Goal: Information Seeking & Learning: Learn about a topic

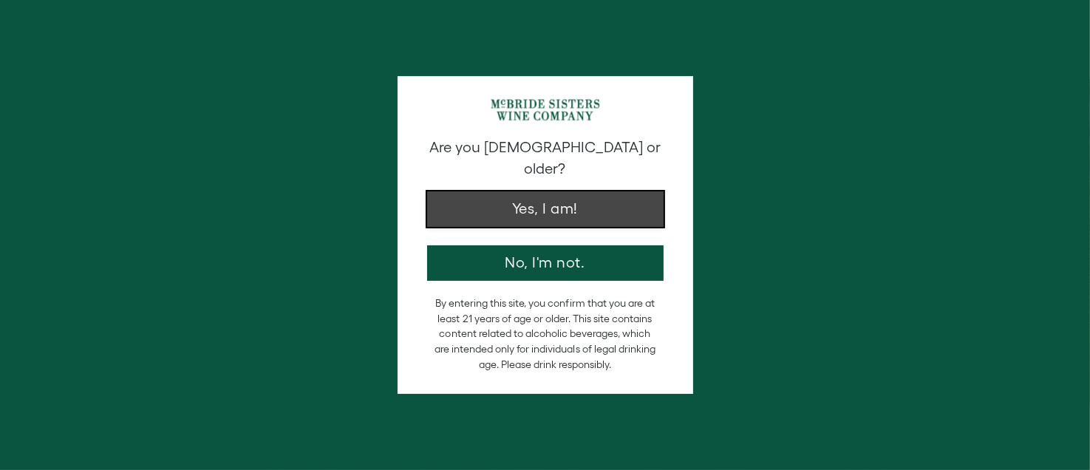
click at [599, 191] on button "Yes, I am!" at bounding box center [545, 208] width 237 height 35
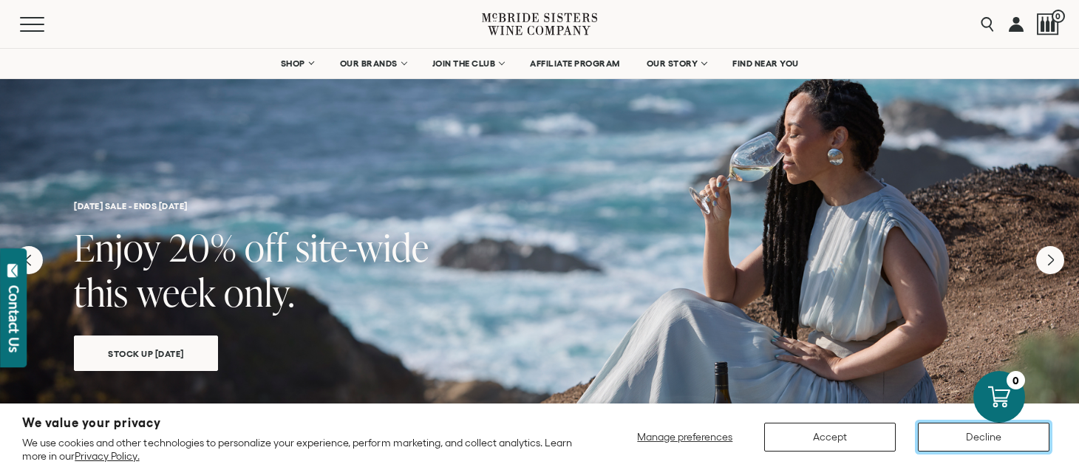
click at [943, 435] on button "Decline" at bounding box center [984, 437] width 132 height 29
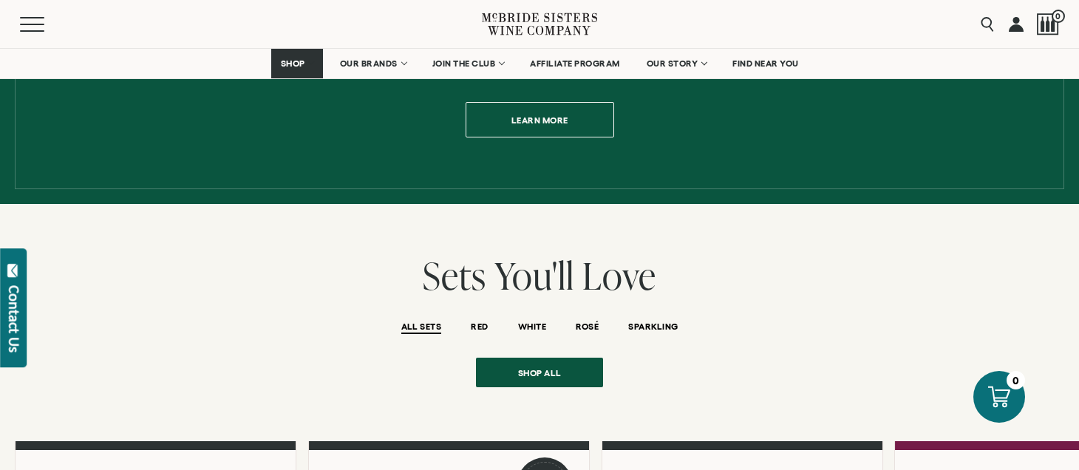
scroll to position [1035, 0]
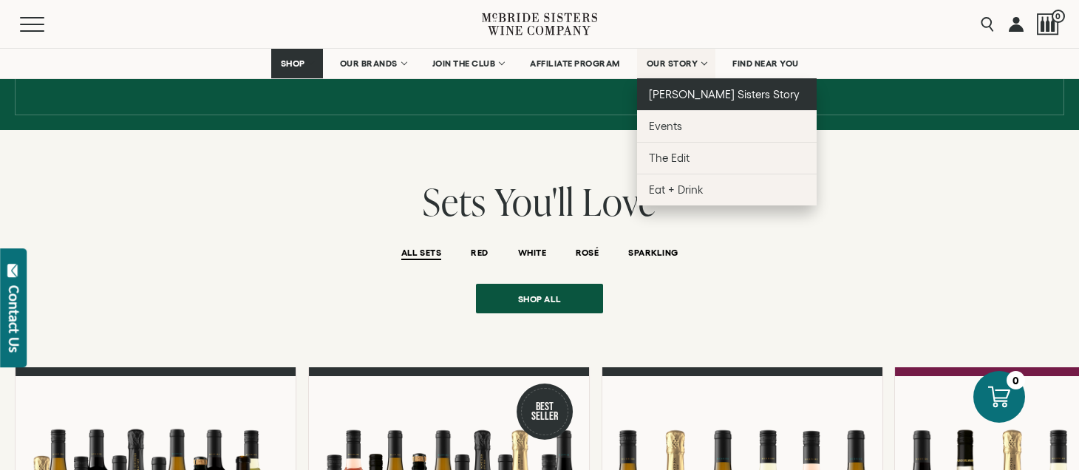
click at [711, 92] on span "[PERSON_NAME] Sisters Story" at bounding box center [725, 94] width 152 height 13
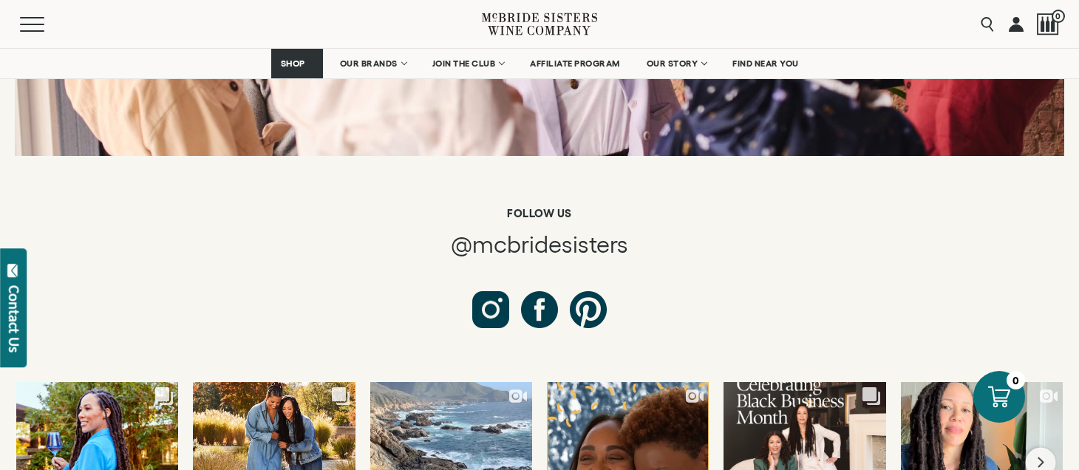
scroll to position [5544, 0]
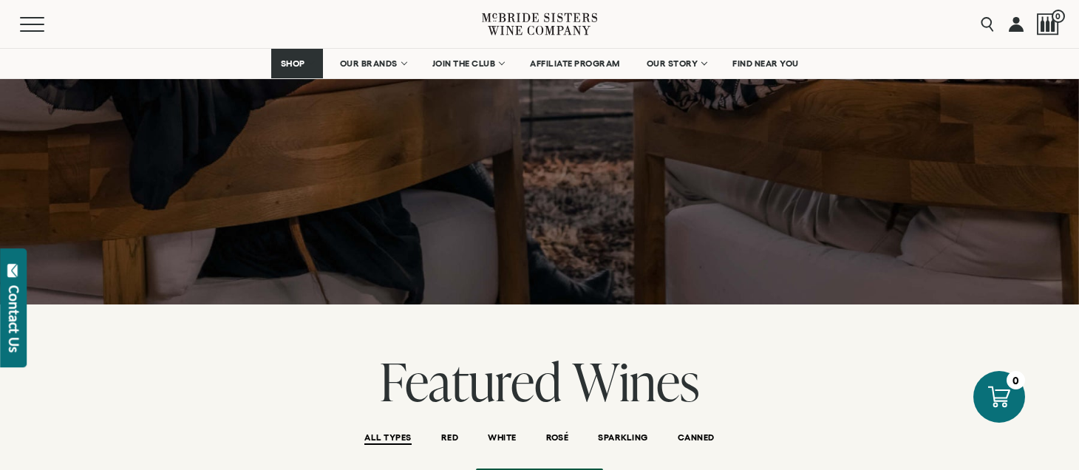
scroll to position [1257, 0]
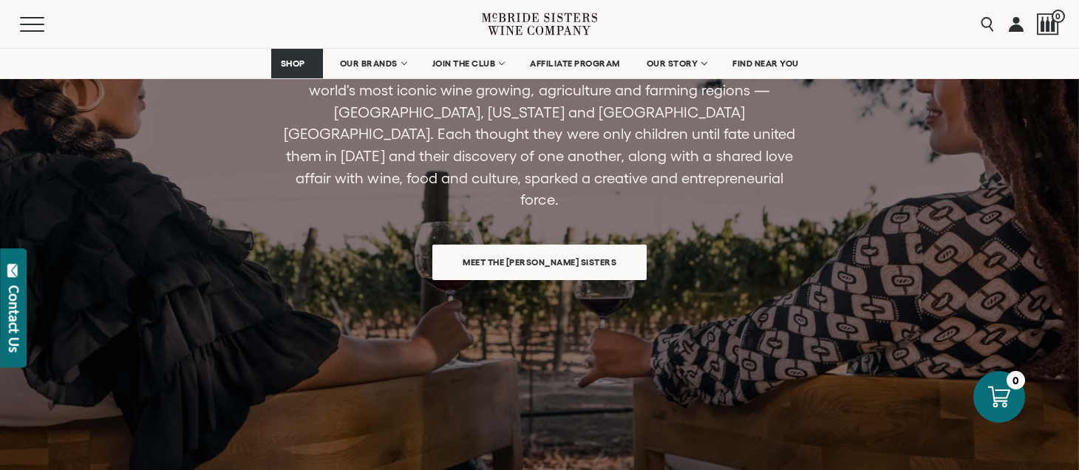
drag, startPoint x: 451, startPoint y: 218, endPoint x: 473, endPoint y: 209, distance: 23.9
click at [467, 212] on div "ANYTHING IS POSSIBLE Go where you don’t belong, because one day you will. The M…" at bounding box center [540, 234] width 674 height 731
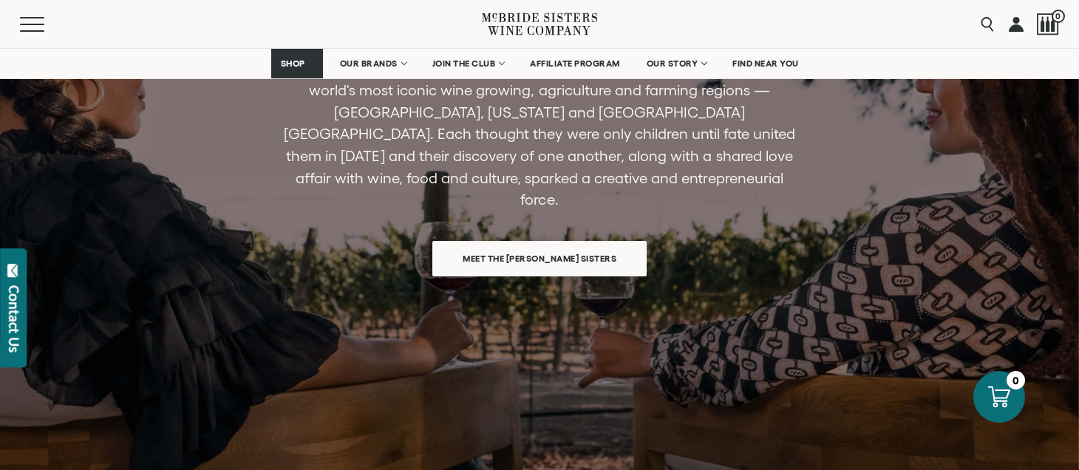
click at [473, 244] on span "Meet the [PERSON_NAME] Sisters" at bounding box center [539, 258] width 205 height 29
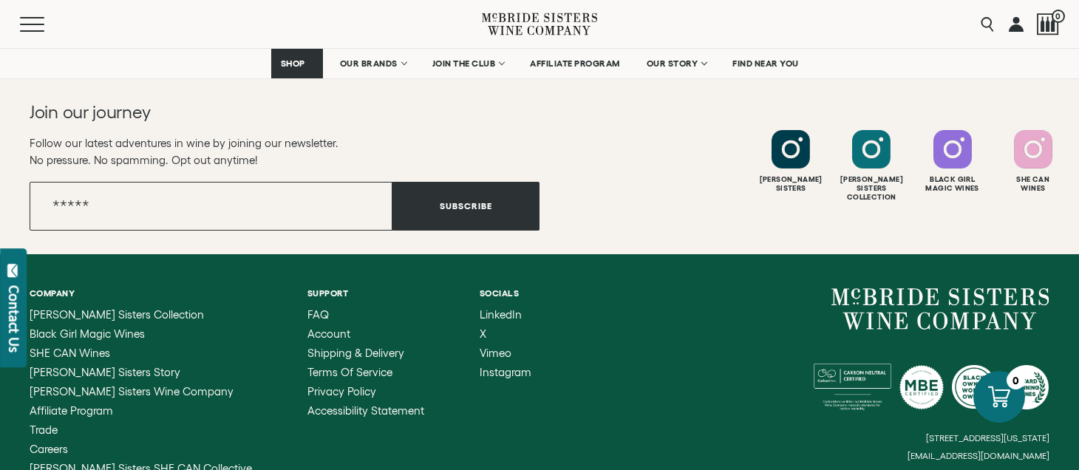
scroll to position [6054, 0]
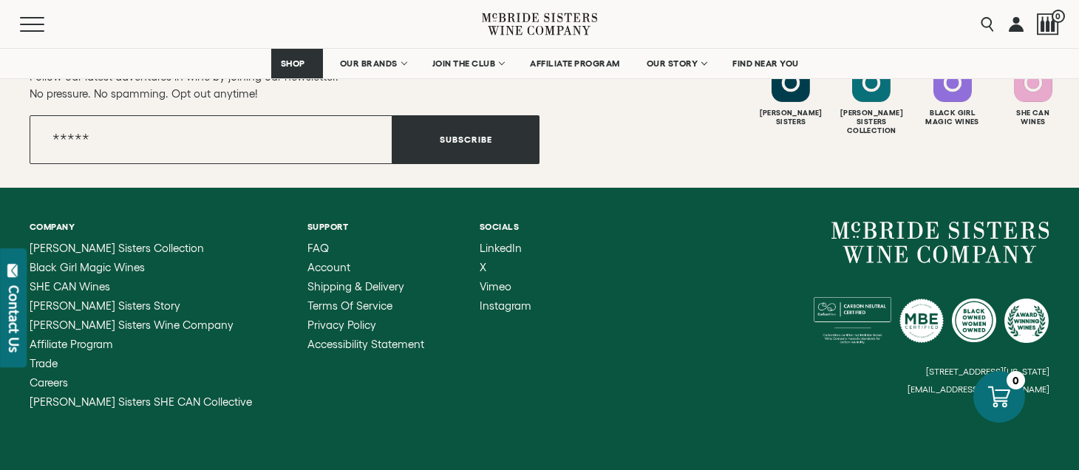
drag, startPoint x: 789, startPoint y: 295, endPoint x: 1047, endPoint y: 292, distance: 258.0
click at [1047, 292] on div "6114 La Salle Avenue, #280, Oakland, California, US 94611 hello@mcbridesisters.…" at bounding box center [795, 308] width 510 height 173
drag, startPoint x: 789, startPoint y: 291, endPoint x: 920, endPoint y: 290, distance: 130.8
click at [928, 290] on div "6114 La Salle Avenue, #280, Oakland, California, US 94611 hello@mcbridesisters.…" at bounding box center [795, 308] width 510 height 173
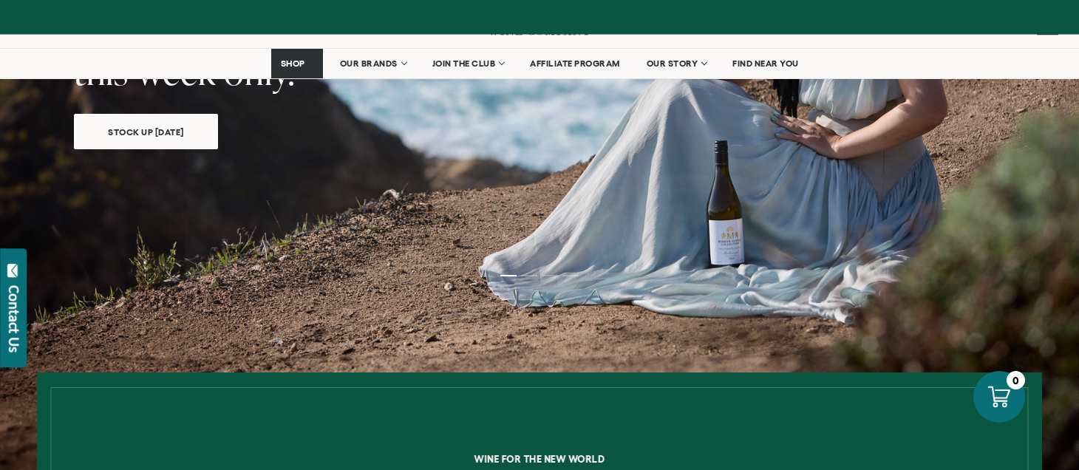
scroll to position [222, 0]
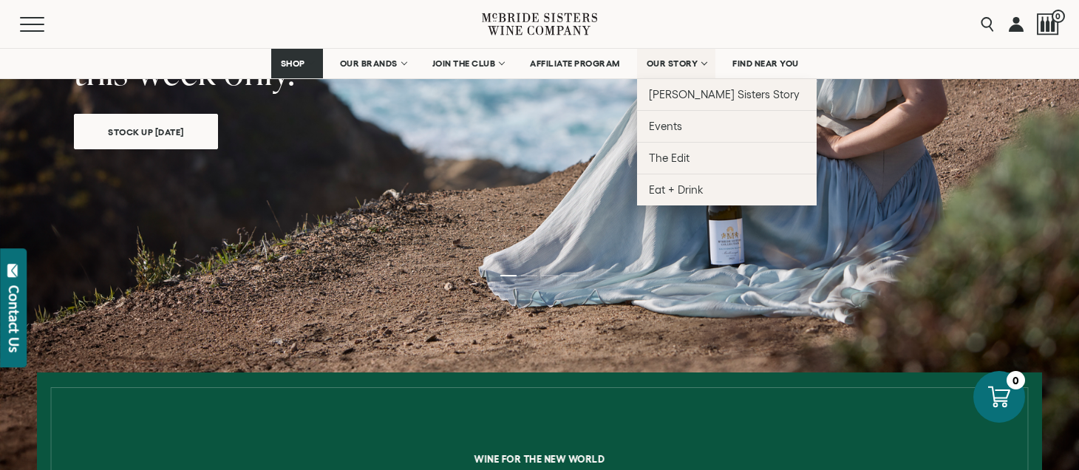
click at [667, 64] on span "OUR STORY" at bounding box center [673, 63] width 52 height 10
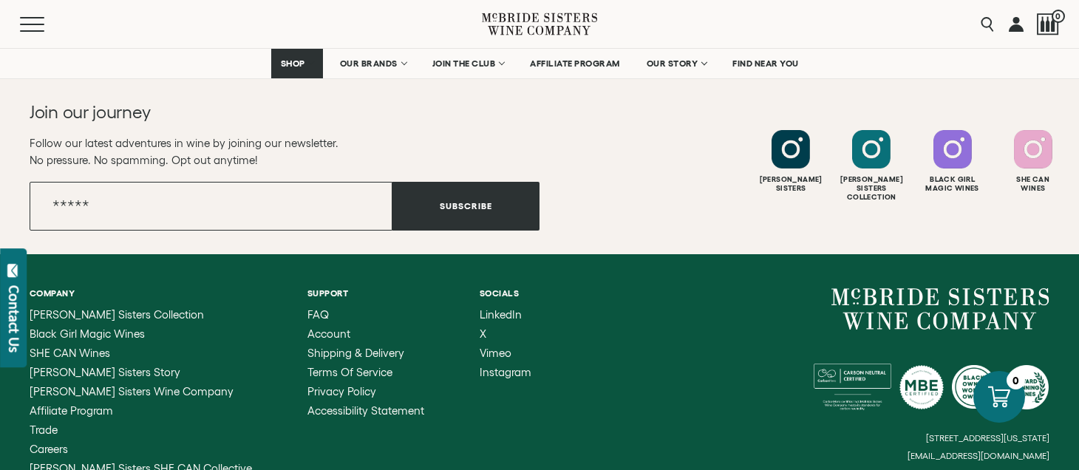
scroll to position [6054, 0]
